Goal: Navigation & Orientation: Understand site structure

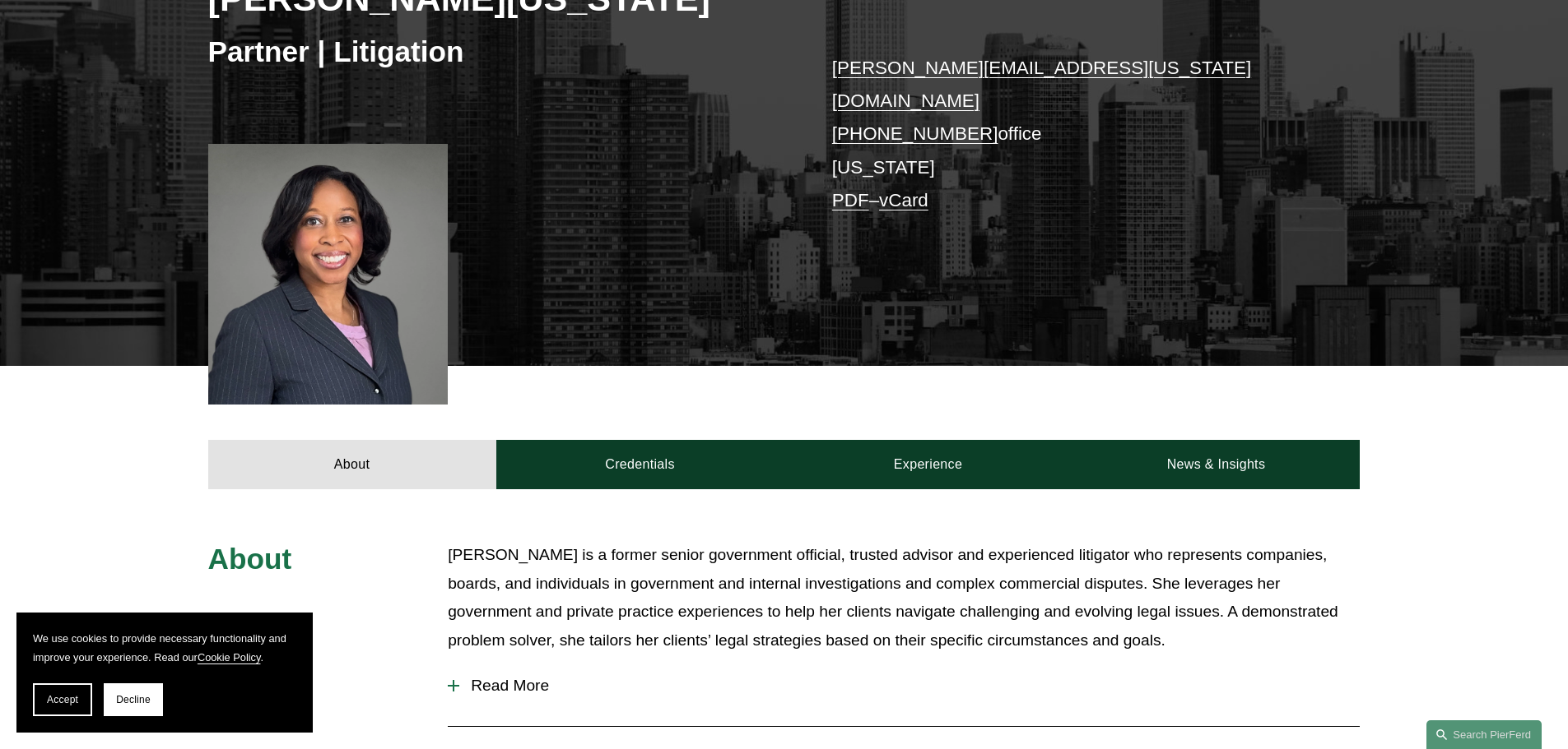
scroll to position [329, 0]
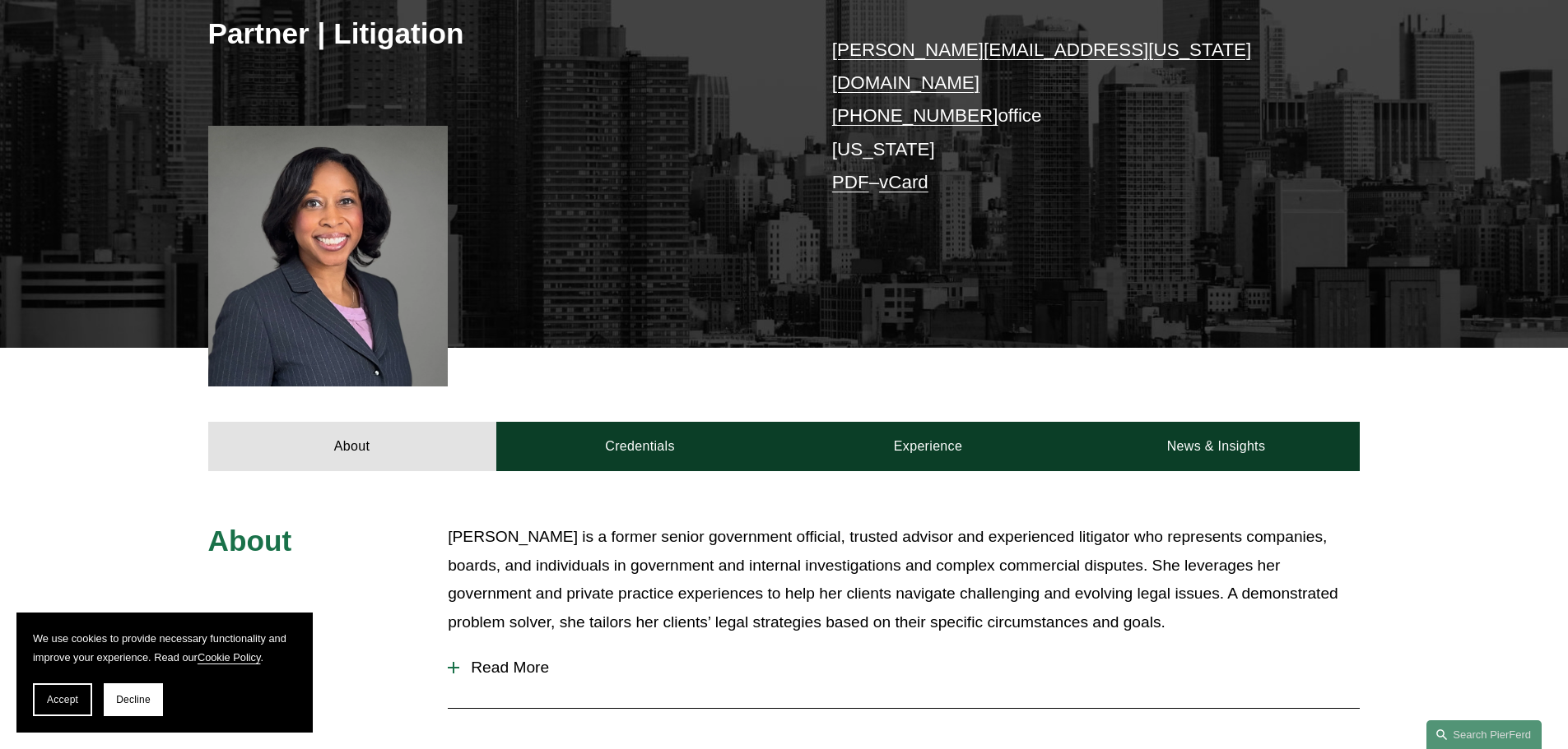
click at [519, 659] on span "Read More" at bounding box center [910, 668] width 901 height 18
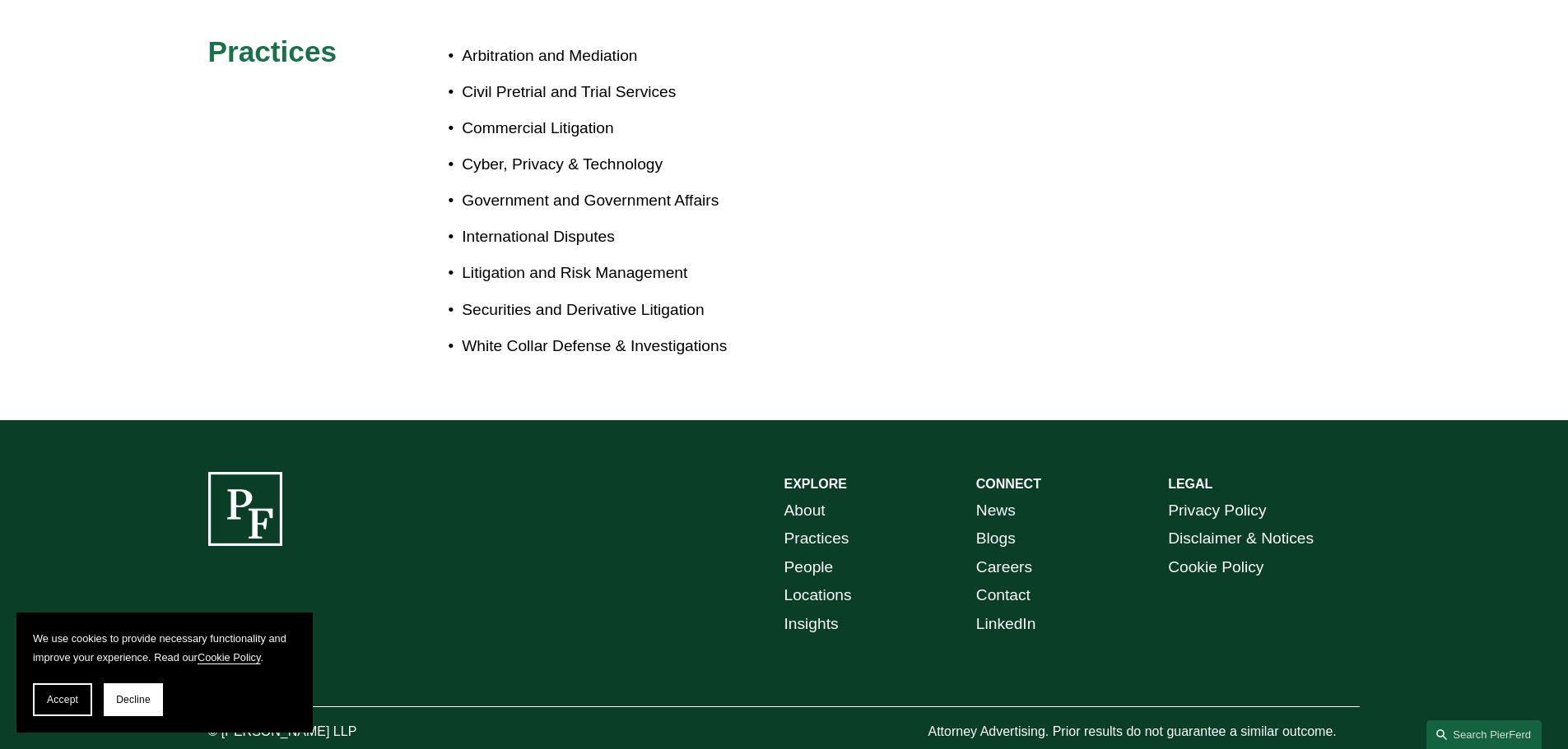
scroll to position [1658, 0]
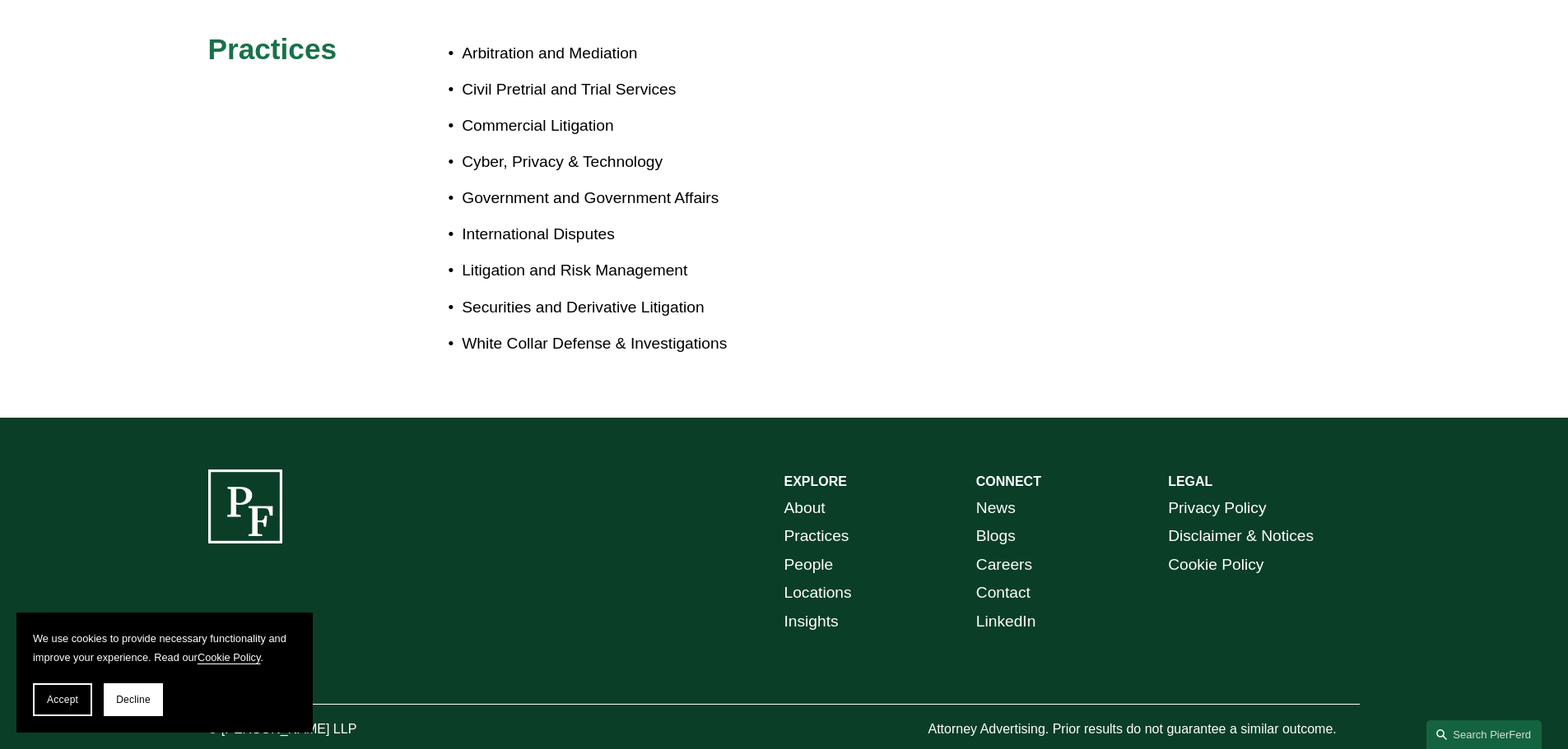
click at [796, 494] on link "About" at bounding box center [805, 508] width 41 height 29
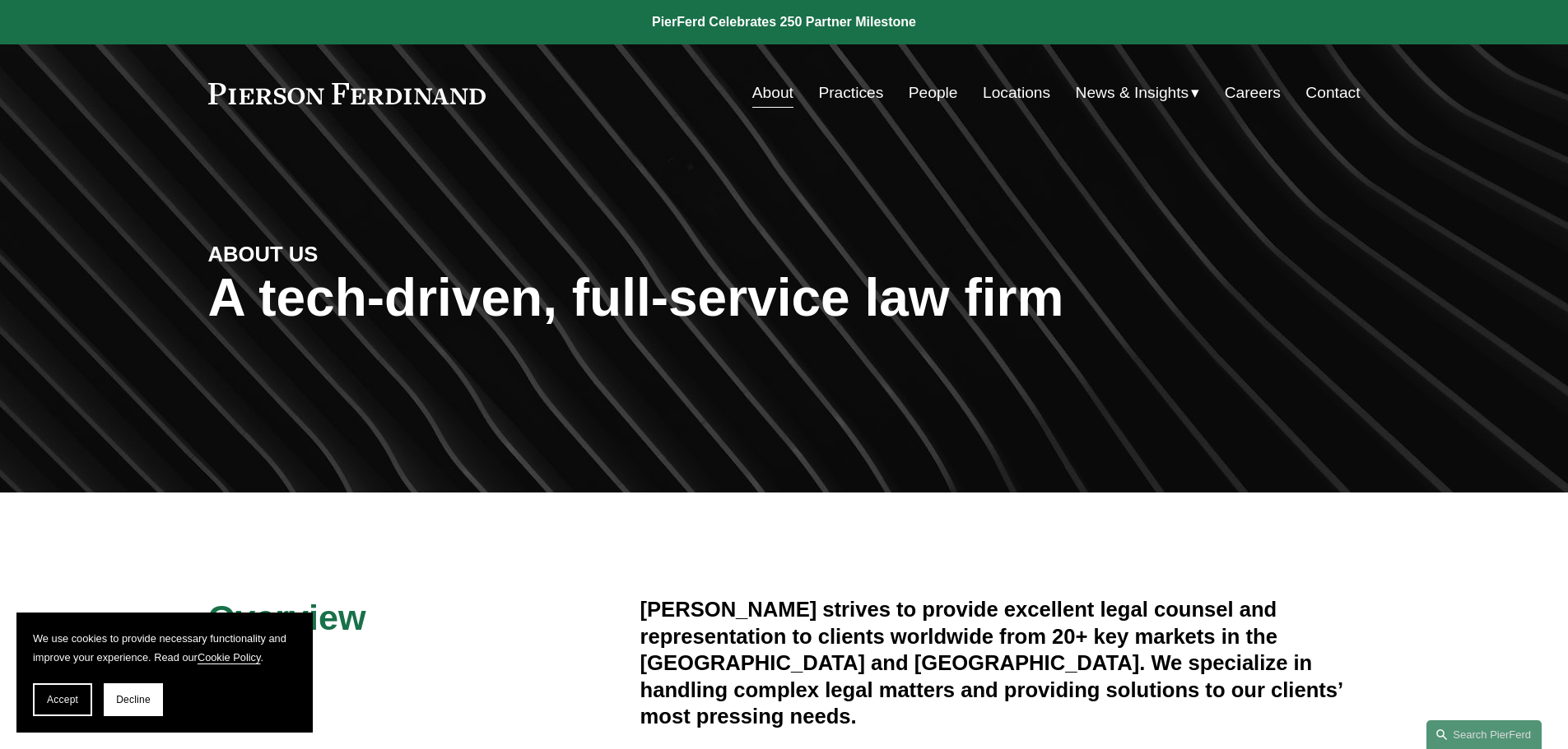
click at [1010, 91] on link "Locations" at bounding box center [1017, 92] width 67 height 31
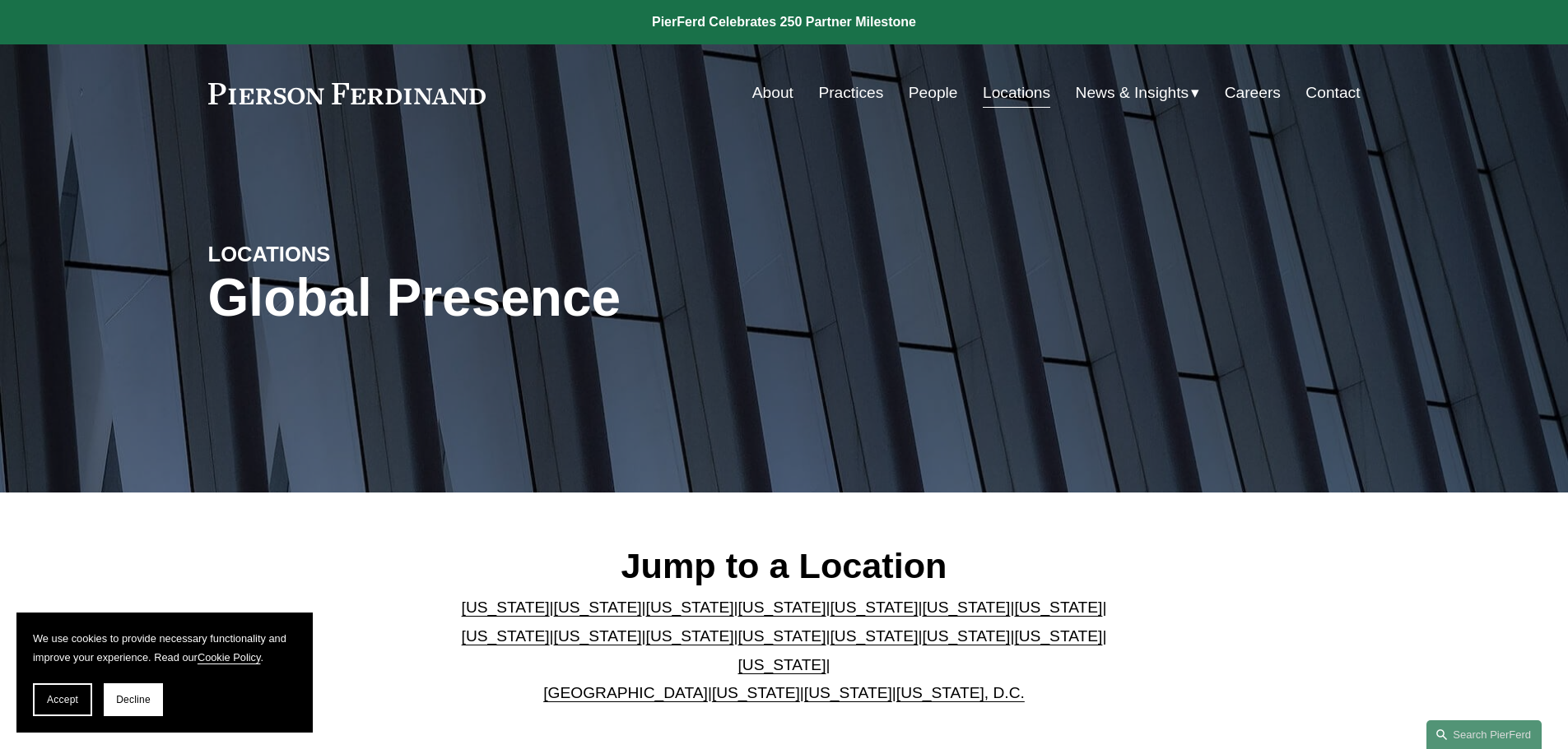
click at [934, 98] on link "People" at bounding box center [933, 92] width 50 height 31
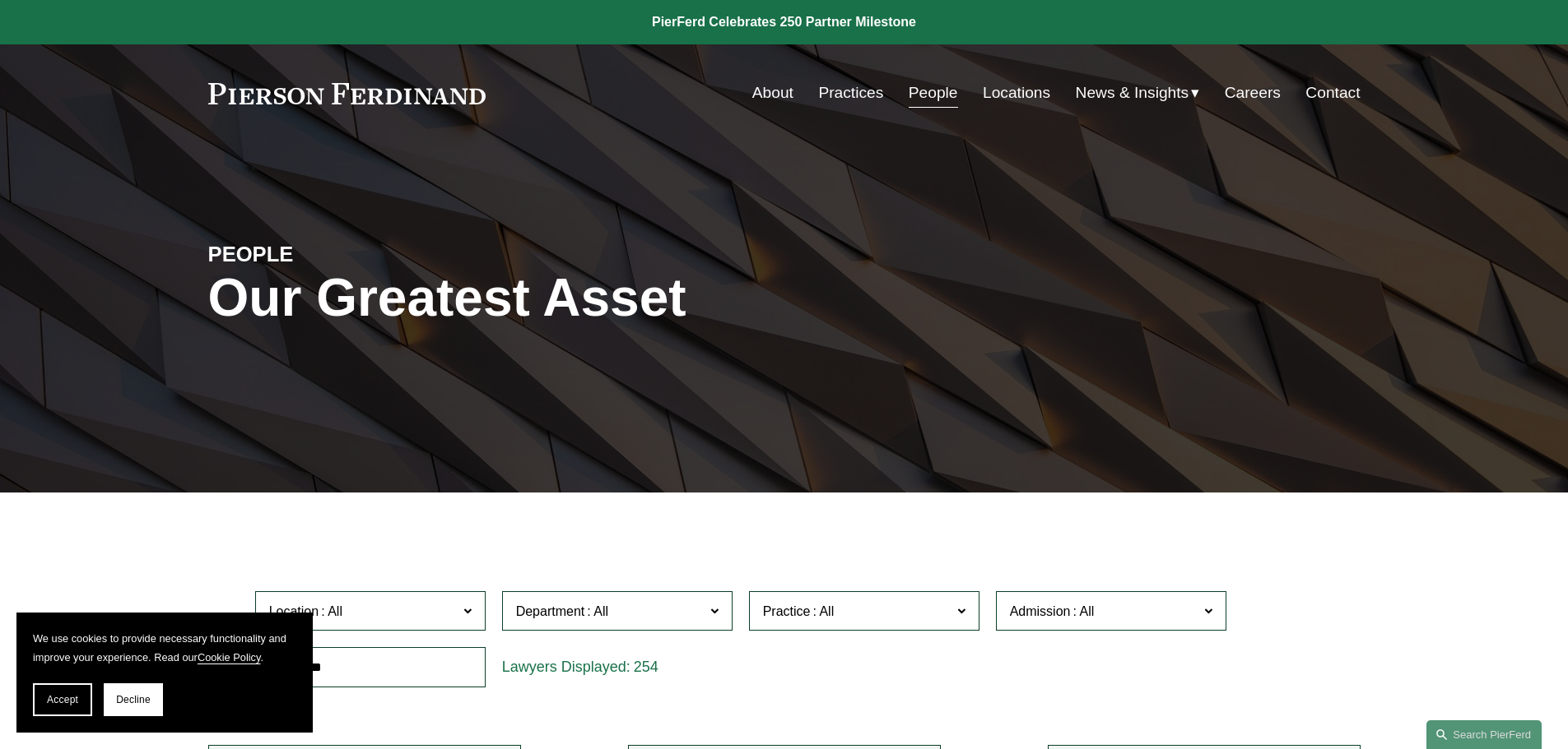
click at [1247, 92] on link "Careers" at bounding box center [1253, 92] width 56 height 31
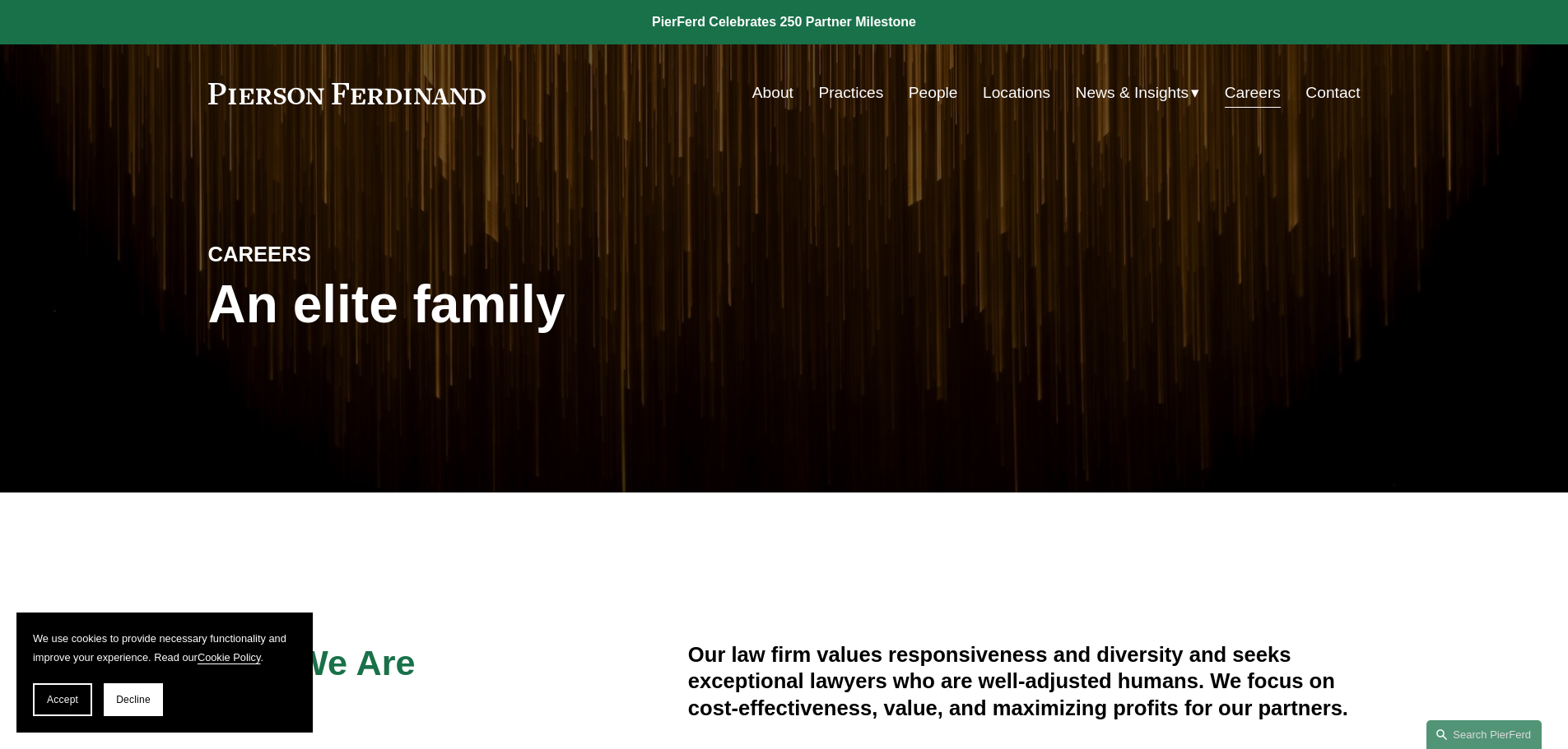
click at [770, 94] on link "About" at bounding box center [773, 92] width 41 height 31
